Goal: Register for event/course

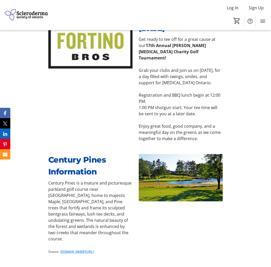
scroll to position [284, 0]
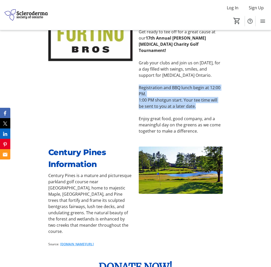
drag, startPoint x: 138, startPoint y: 99, endPoint x: 198, endPoint y: 117, distance: 62.3
click at [198, 117] on div "Get ready to tee off for a great cause at our 17th Annual [PERSON_NAME] [MEDICA…" at bounding box center [181, 81] width 84 height 105
click at [176, 97] on p "Registration and BBQ lunch begin at 12:00 PM." at bounding box center [181, 90] width 84 height 12
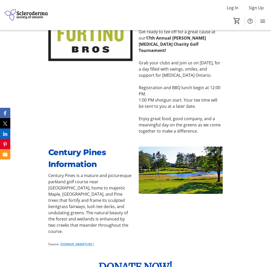
click at [176, 97] on p "Registration and BBQ lunch begin at 12:00 PM." at bounding box center [181, 90] width 84 height 12
click at [152, 97] on p "Registration and BBQ lunch begin at 12:00 PM." at bounding box center [181, 90] width 84 height 12
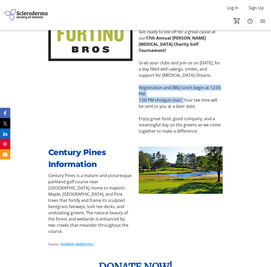
drag, startPoint x: 138, startPoint y: 100, endPoint x: 182, endPoint y: 114, distance: 46.7
click at [182, 114] on div "Get ready to tee off for a great cause at our 17th Annual [PERSON_NAME] [MEDICA…" at bounding box center [181, 81] width 90 height 105
copy div "Registration and BBQ lunch begin at 12:00 PM. 1:00 PM shotgun start."
click at [158, 134] on p "Enjoy great food, good company, and a meaningful day on the greens as we come t…" at bounding box center [181, 124] width 84 height 19
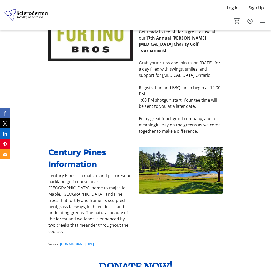
click at [158, 134] on p "Enjoy great food, good company, and a meaningful day on the greens as we come t…" at bounding box center [181, 124] width 84 height 19
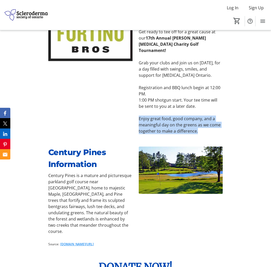
copy div "Enjoy great food, good company, and a meaningful day on the greens as we come t…"
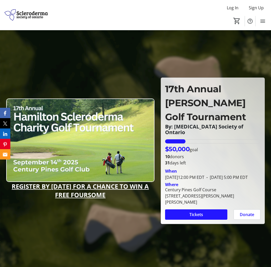
scroll to position [0, 0]
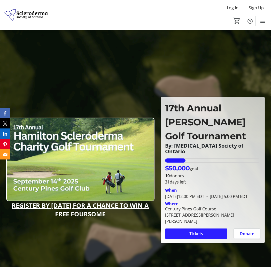
click at [198, 232] on span "Tickets" at bounding box center [196, 233] width 14 height 6
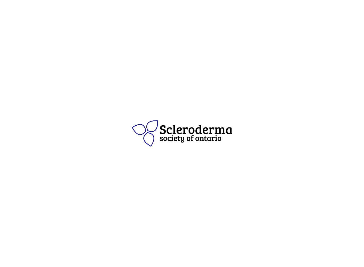
click at [241, 22] on div at bounding box center [182, 133] width 364 height 267
